Goal: Information Seeking & Learning: Learn about a topic

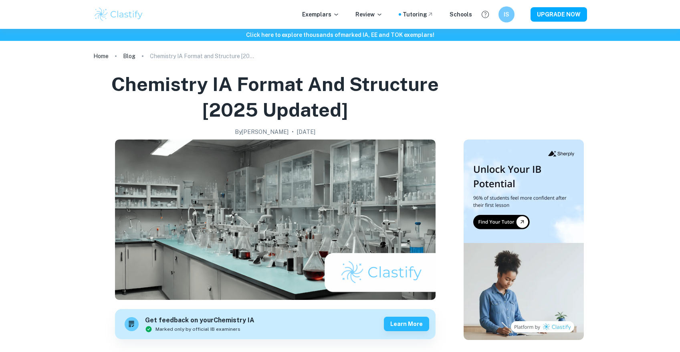
scroll to position [160, 0]
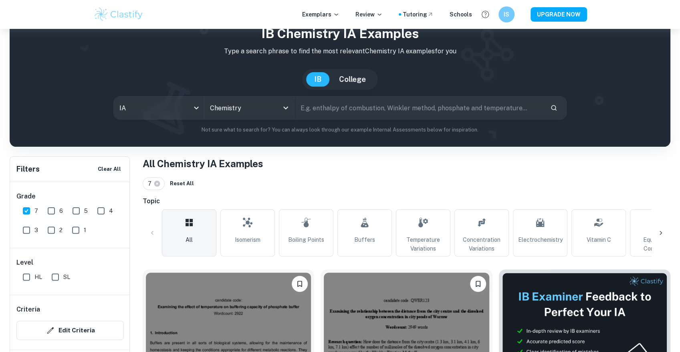
scroll to position [26, 0]
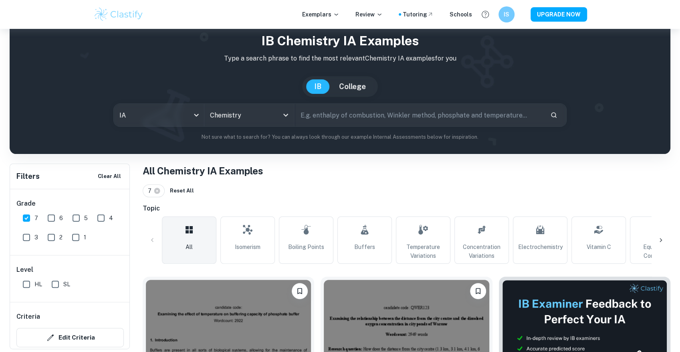
click at [342, 108] on input "text" at bounding box center [419, 115] width 249 height 22
type input "catalyst"
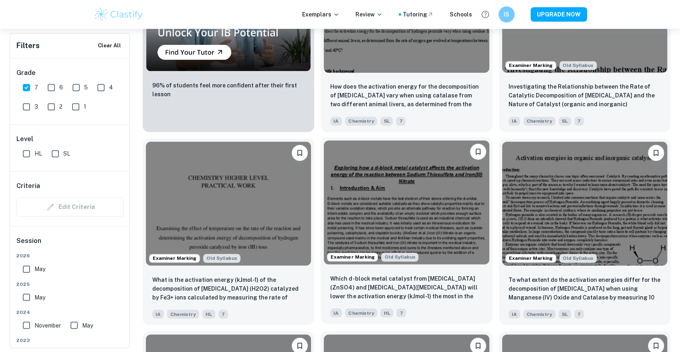
scroll to position [747, 0]
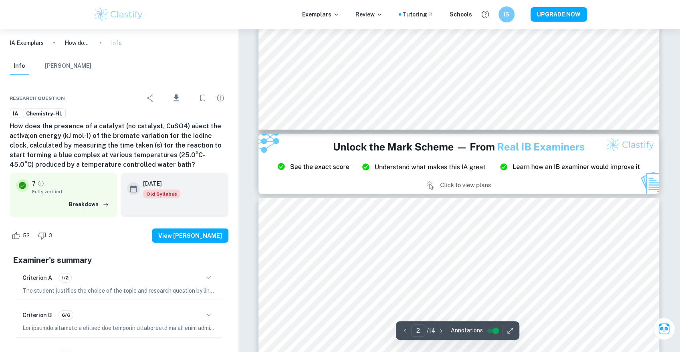
scroll to position [1123, 0]
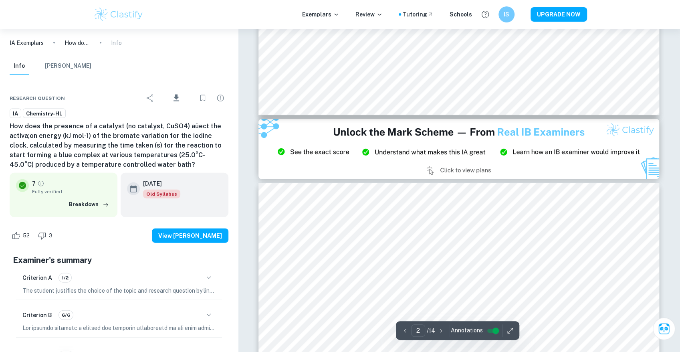
type input "3"
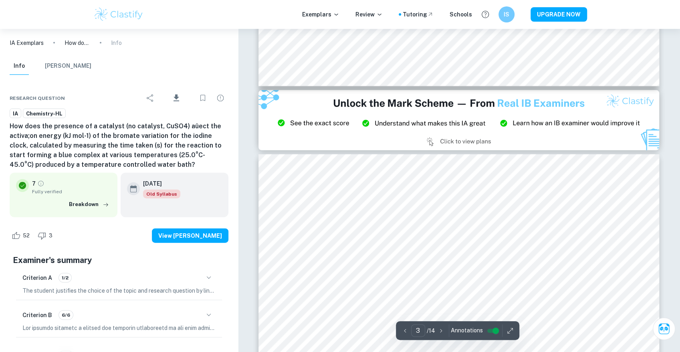
scroll to position [1230, 0]
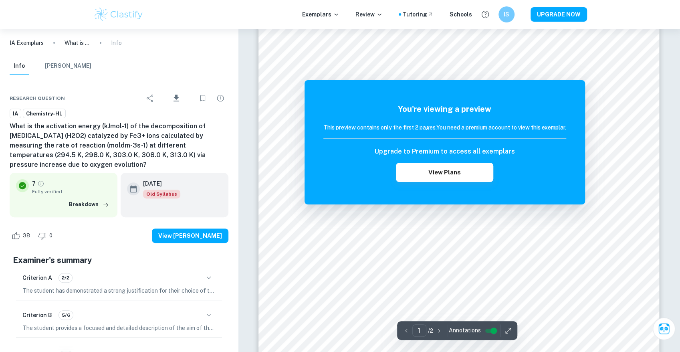
scroll to position [53, 0]
